Goal: Navigation & Orientation: Find specific page/section

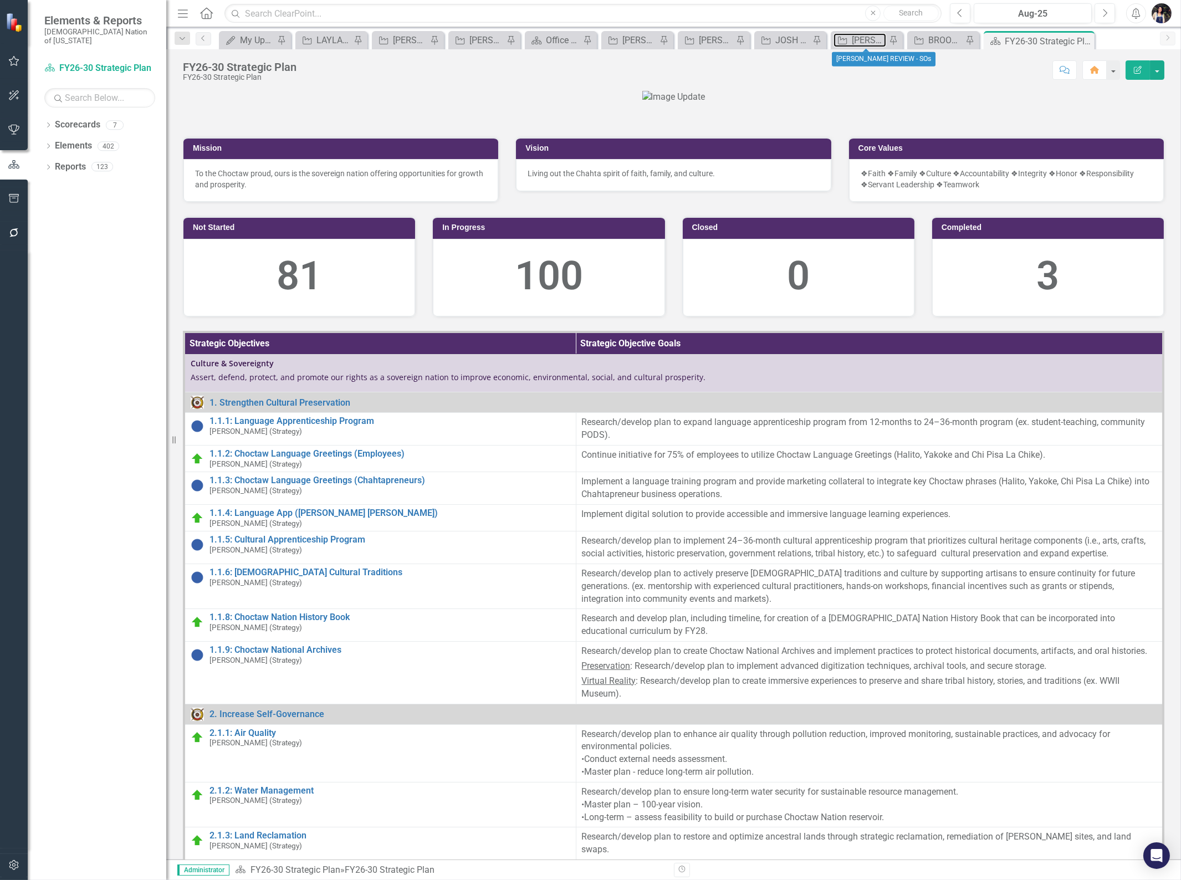
click at [863, 36] on div "[PERSON_NAME] REVIEW - SOs" at bounding box center [869, 40] width 34 height 14
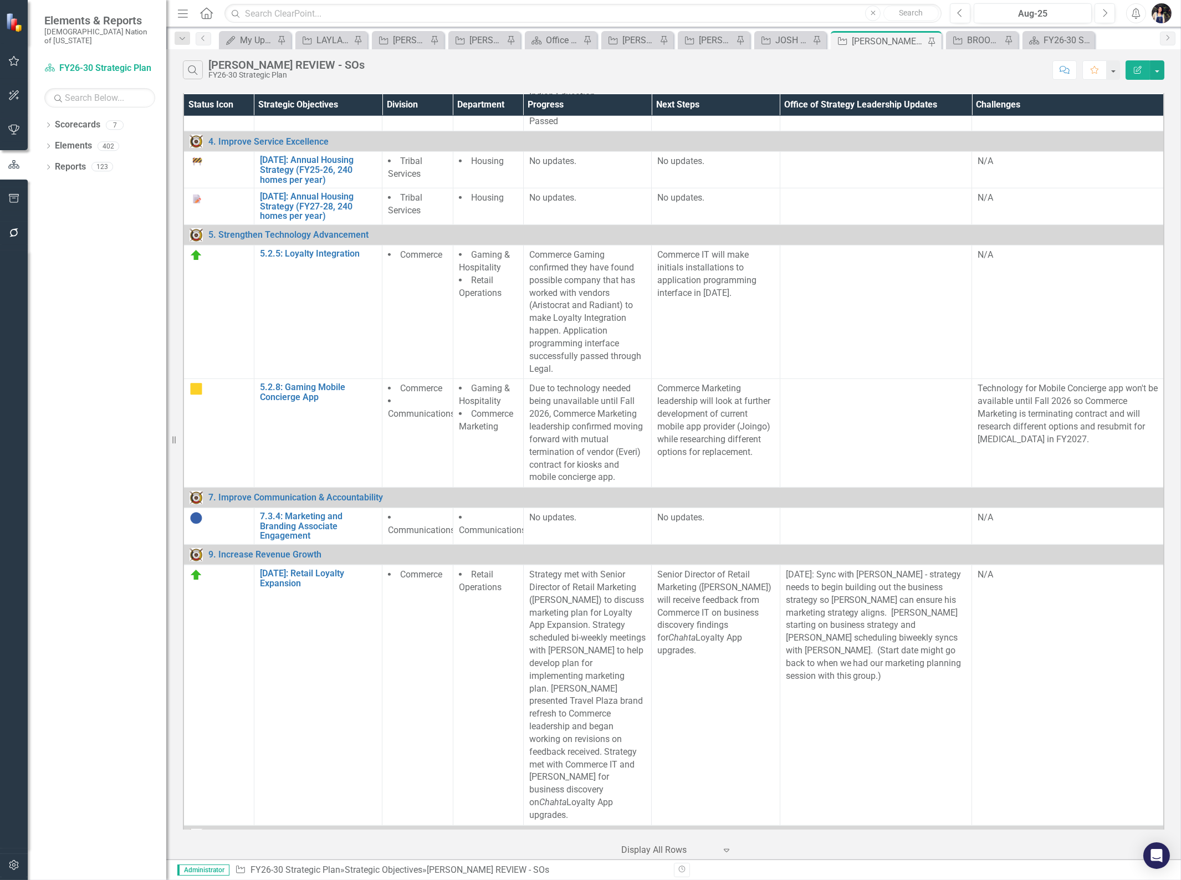
scroll to position [2226, 0]
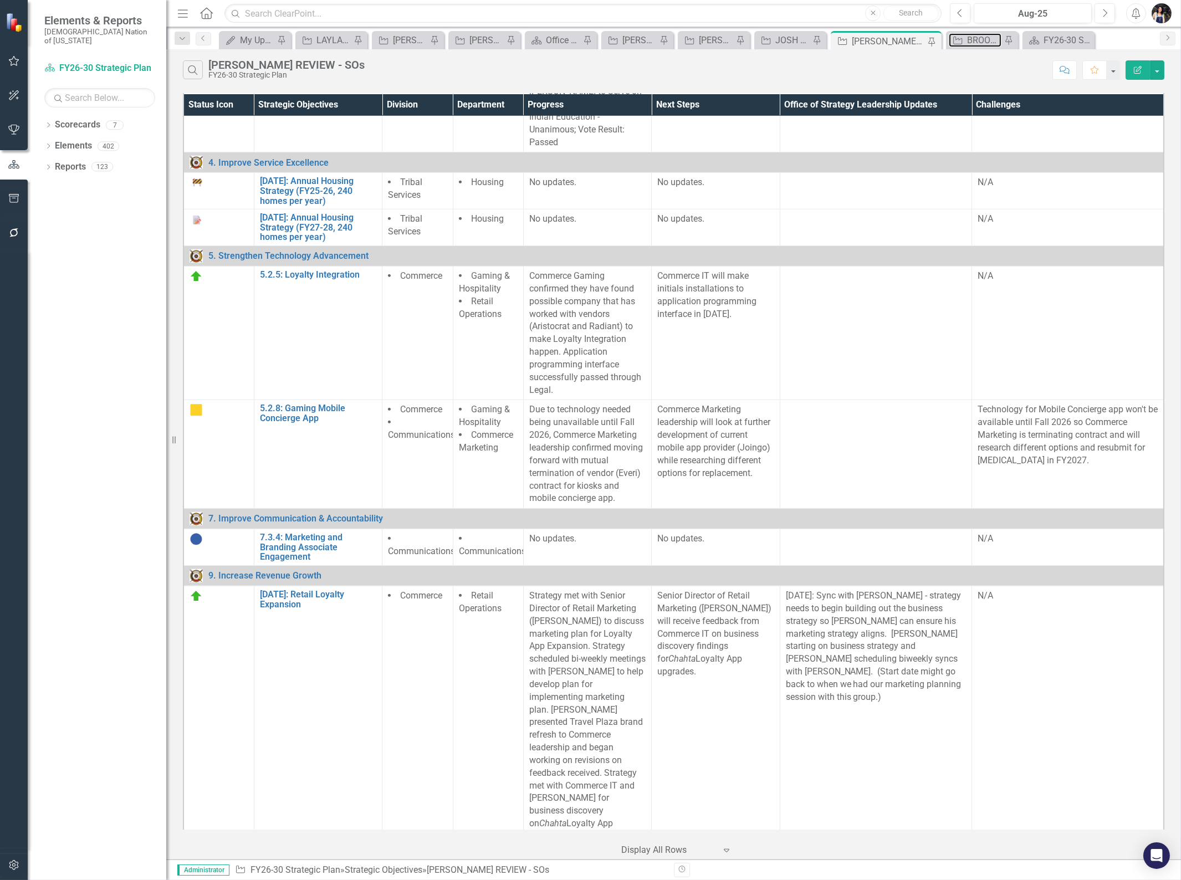
click at [976, 39] on div "BROOKLYN REVIEW" at bounding box center [984, 40] width 34 height 14
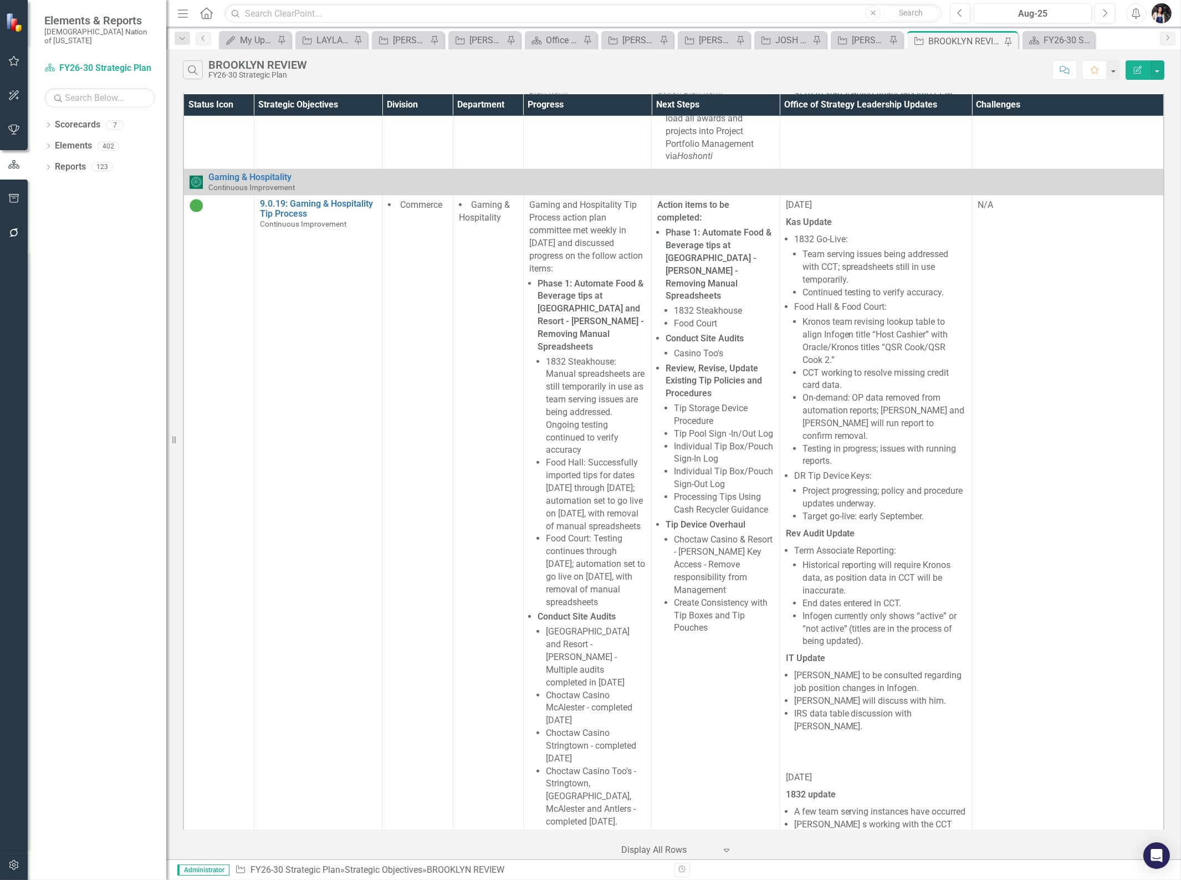
scroll to position [2093, 0]
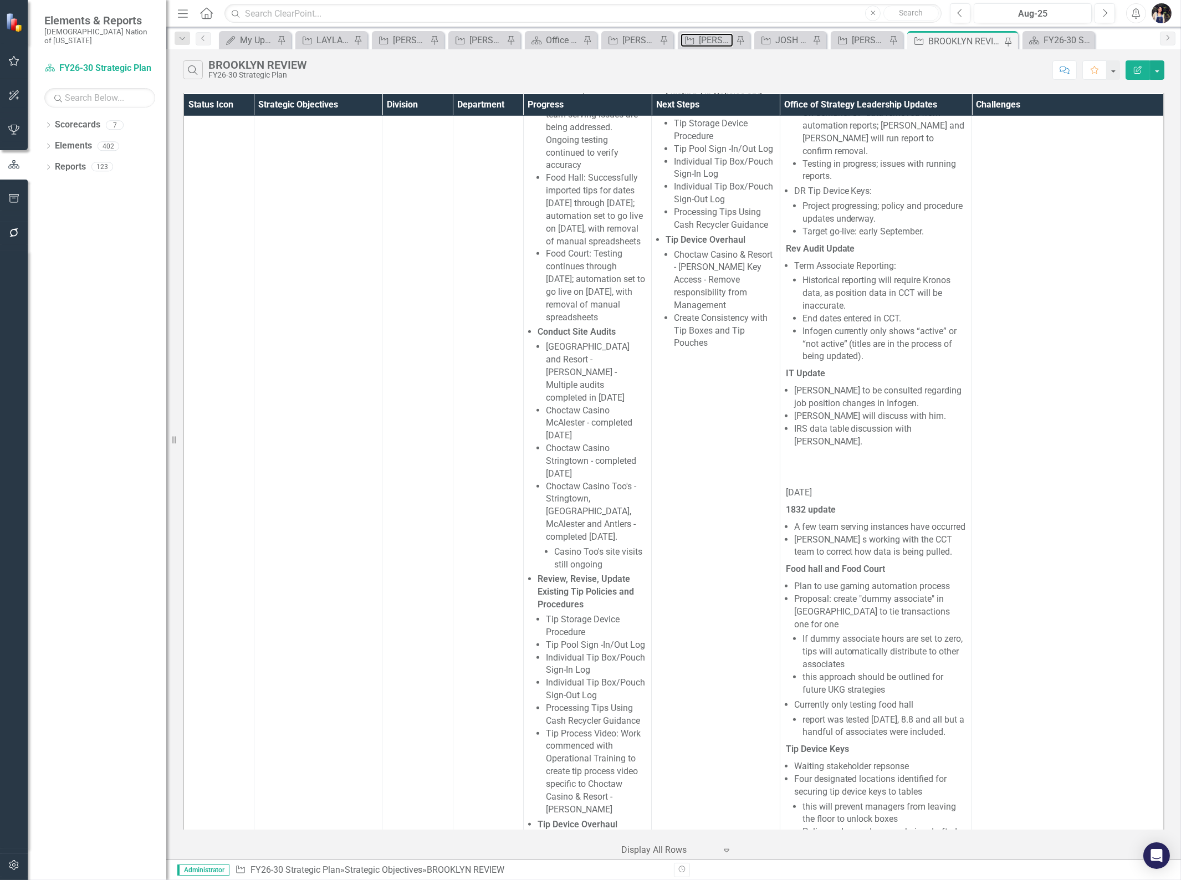
click at [704, 43] on div "[PERSON_NAME] REVIEW" at bounding box center [716, 40] width 34 height 14
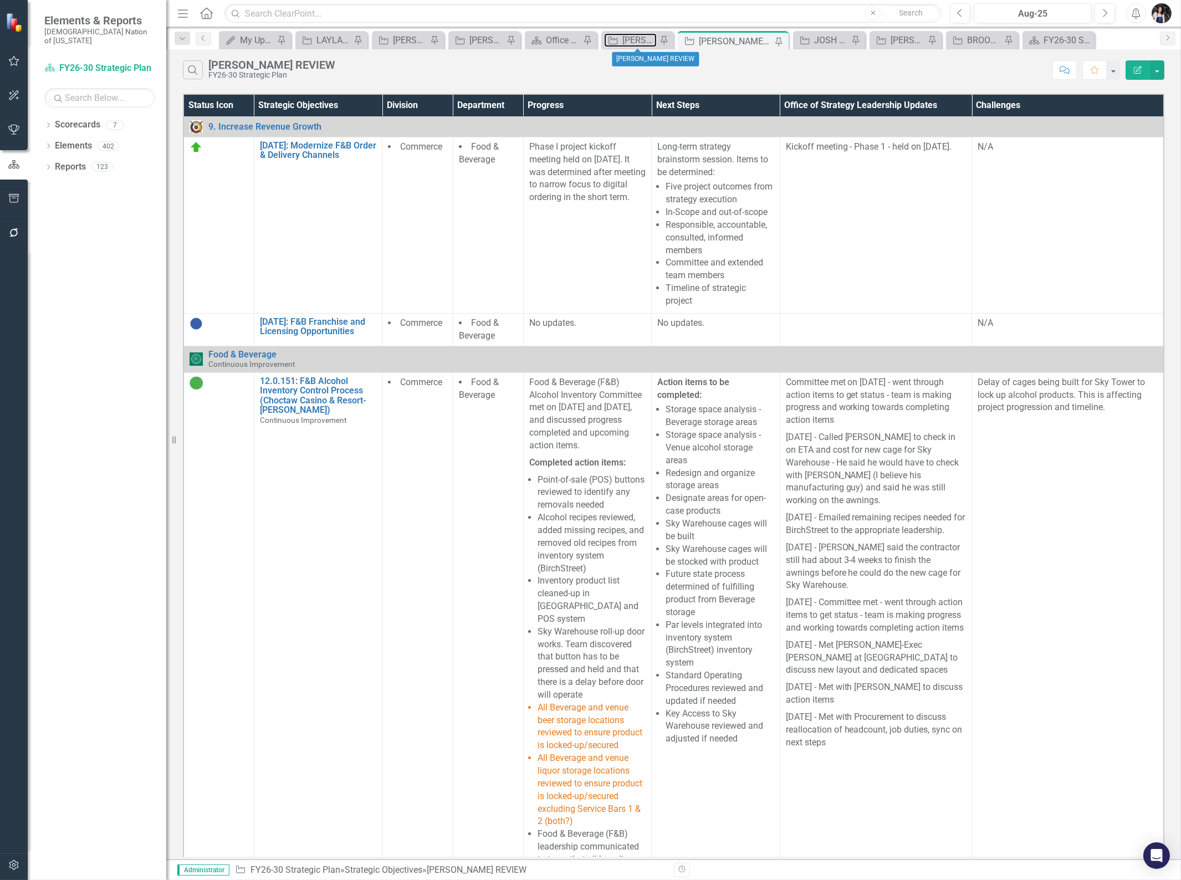
click at [633, 37] on div "[PERSON_NAME] REVIEW" at bounding box center [639, 40] width 34 height 14
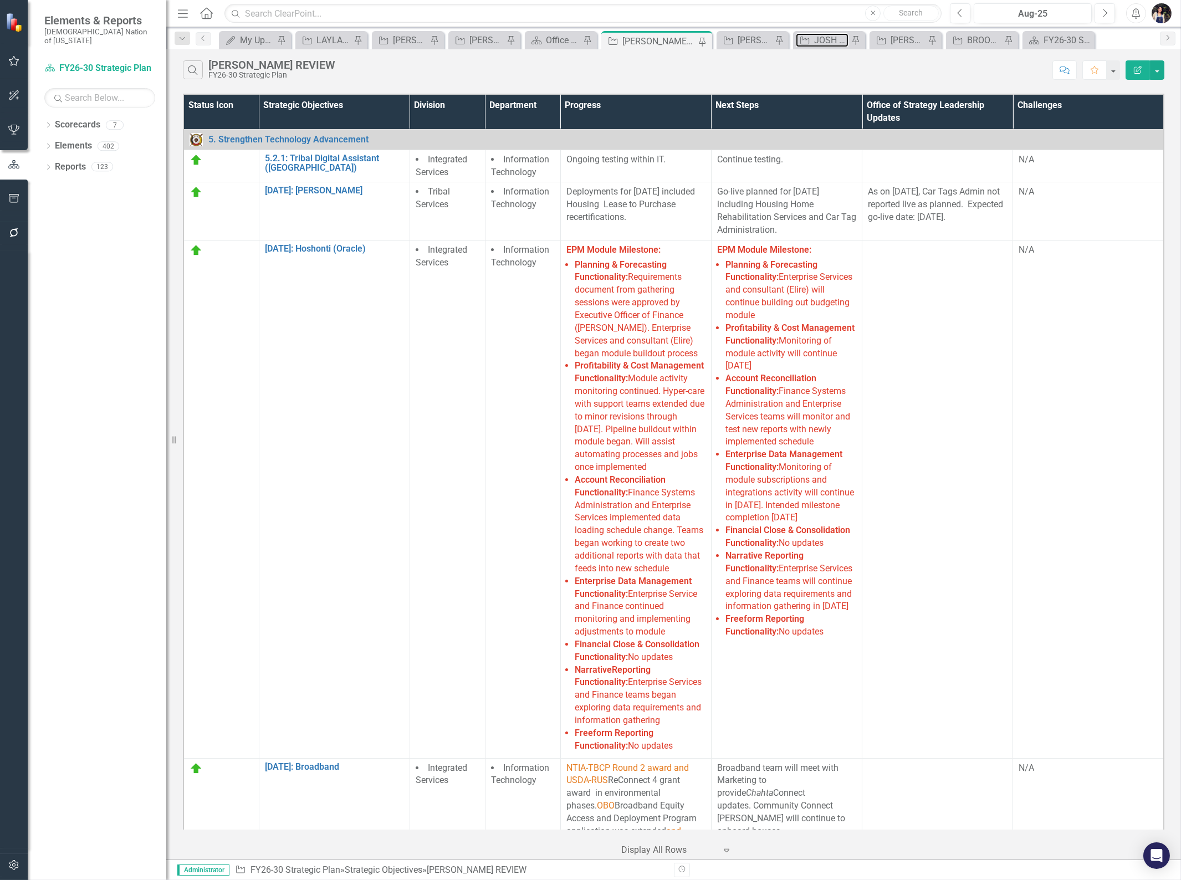
click at [833, 43] on div "JOSH REVIEW - CAPITAL" at bounding box center [831, 40] width 34 height 14
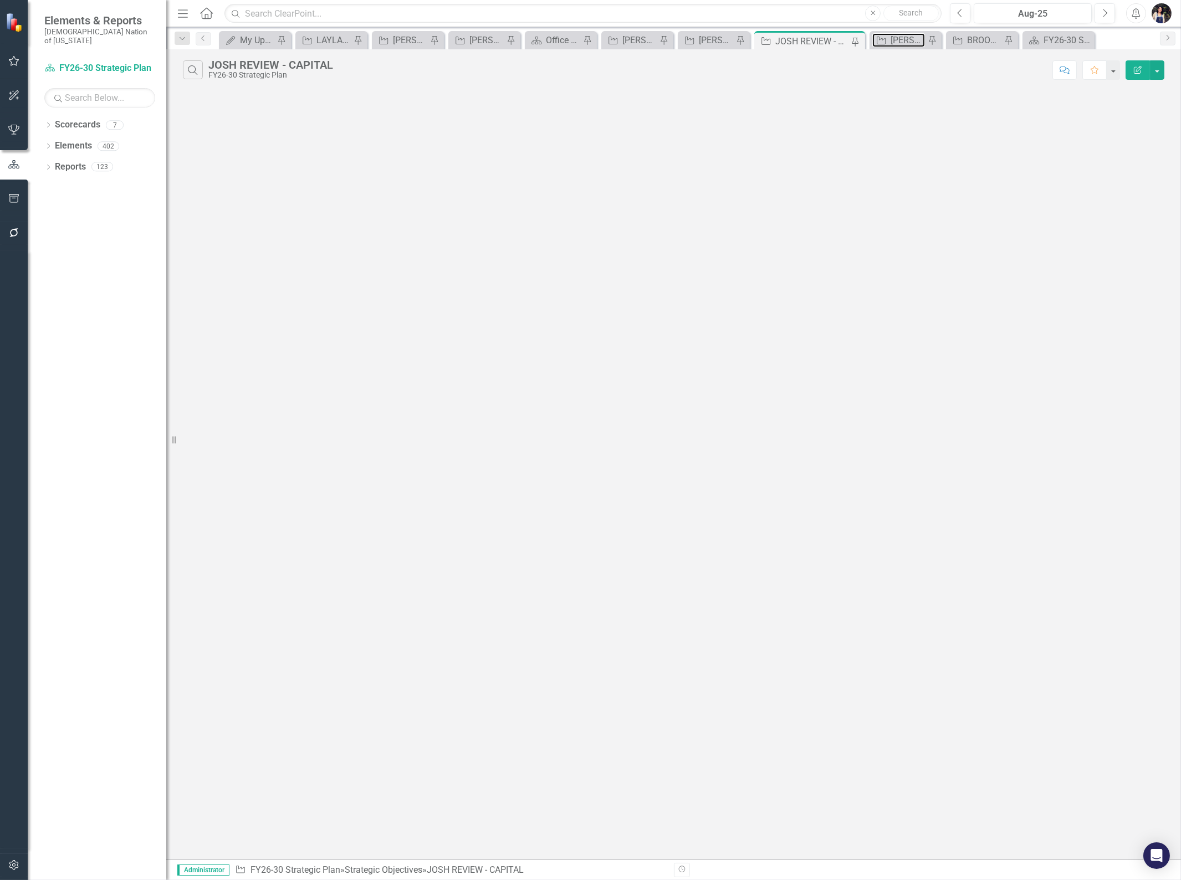
click at [906, 42] on div "[PERSON_NAME] REVIEW - SOs" at bounding box center [907, 40] width 34 height 14
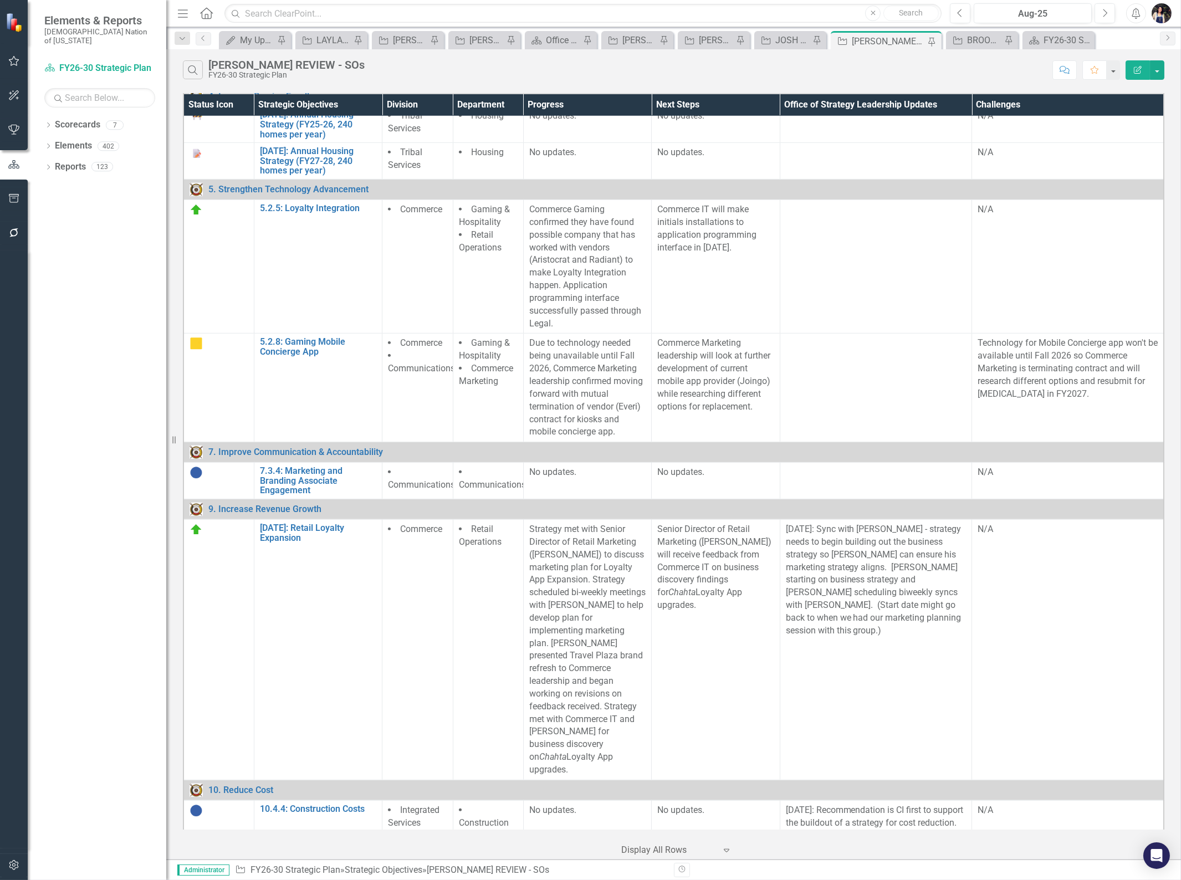
scroll to position [2278, 0]
